Goal: Information Seeking & Learning: Learn about a topic

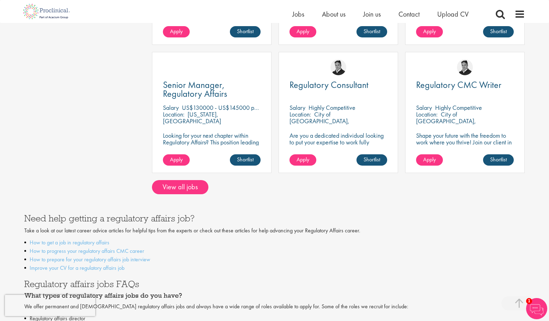
scroll to position [259, 0]
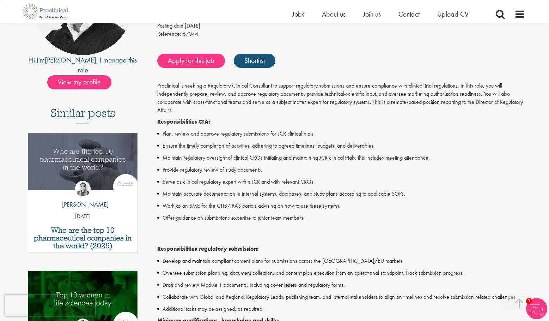
scroll to position [574, 0]
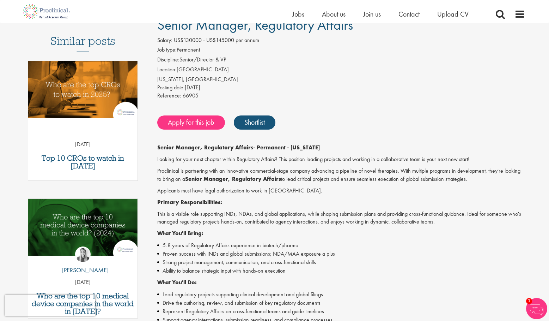
scroll to position [62, 0]
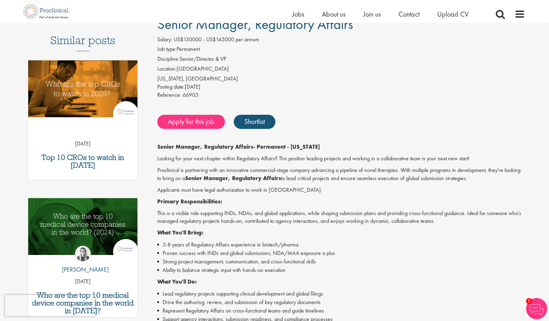
click at [251, 245] on li "5-8 years of Regulatory Affairs experience in biotech/pharma" at bounding box center [341, 244] width 368 height 8
